Goal: Task Accomplishment & Management: Manage account settings

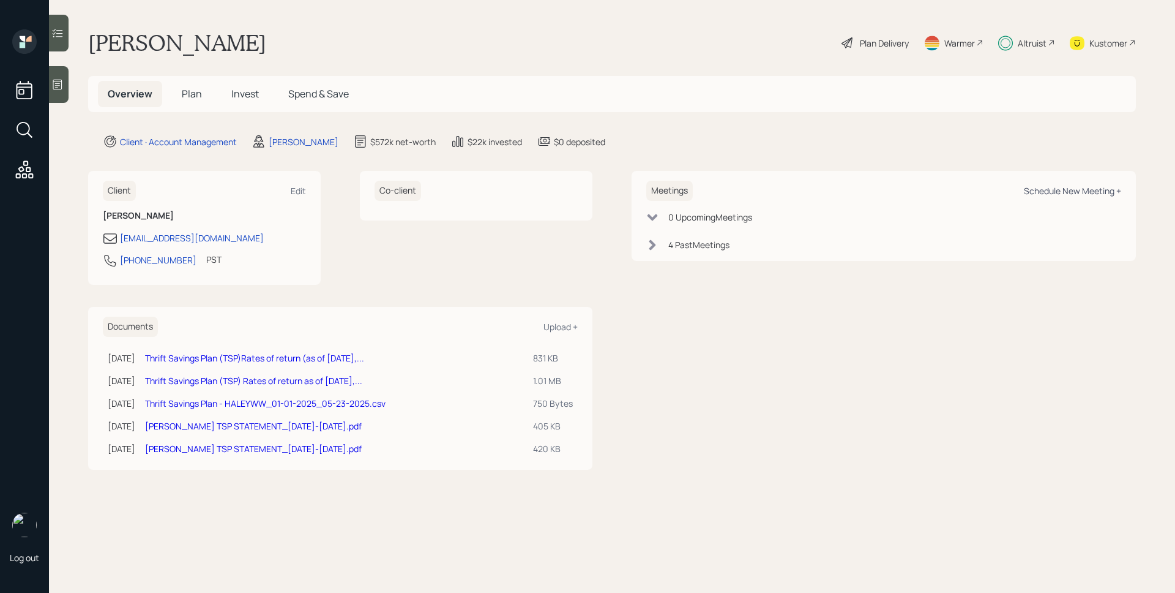
click at [1066, 189] on div "Schedule New Meeting +" at bounding box center [1072, 191] width 97 height 12
select select "d946c976-65aa-4529-ac9d-02c4f1114fc0"
